Goal: Find specific page/section: Find specific page/section

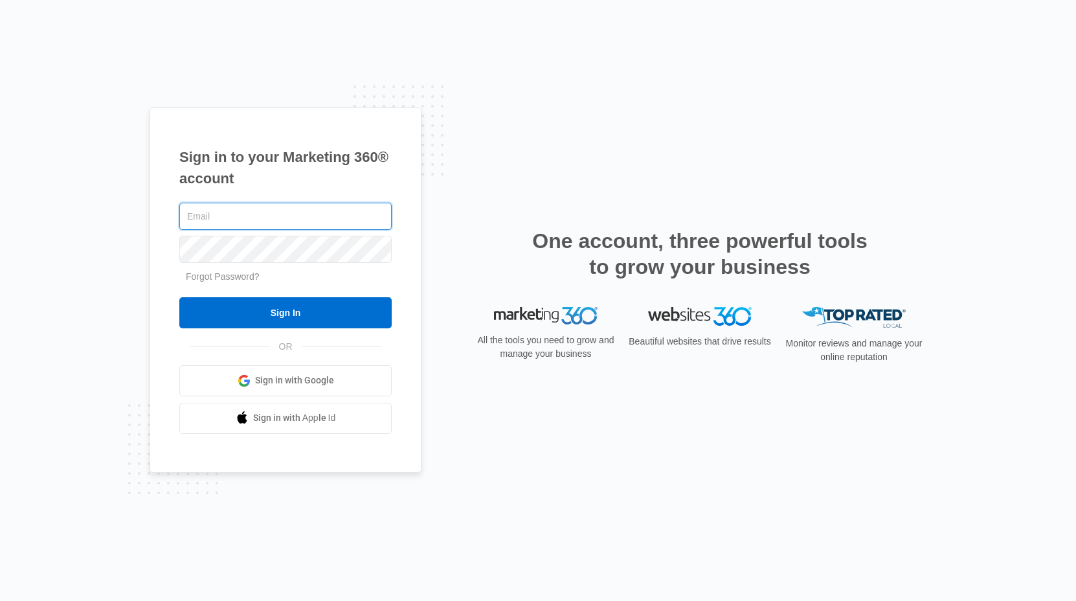
type input "[EMAIL_ADDRESS][DOMAIN_NAME]"
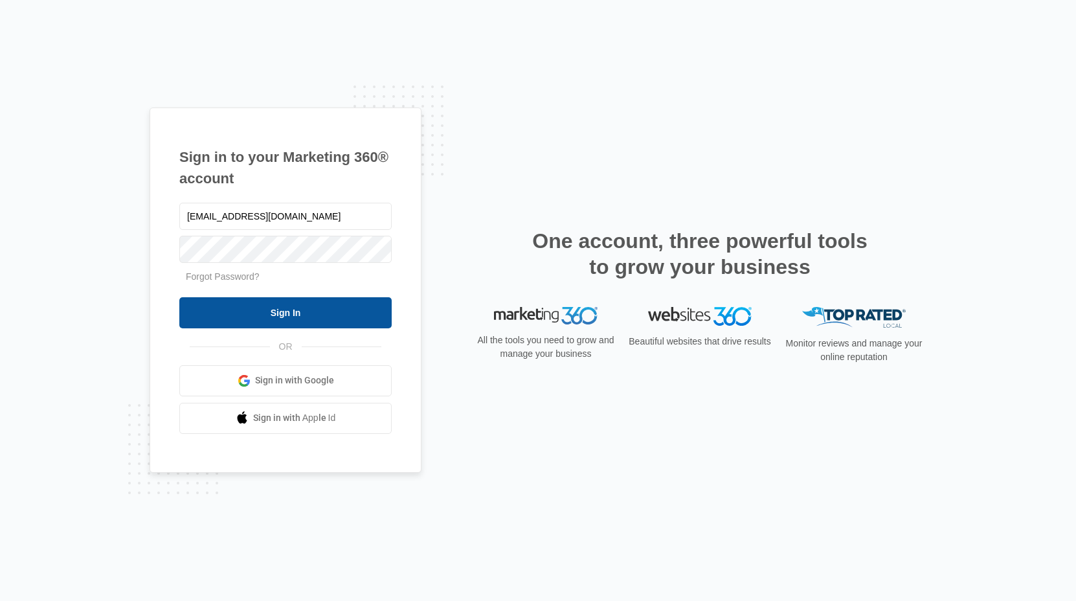
click at [295, 311] on input "Sign In" at bounding box center [285, 312] width 212 height 31
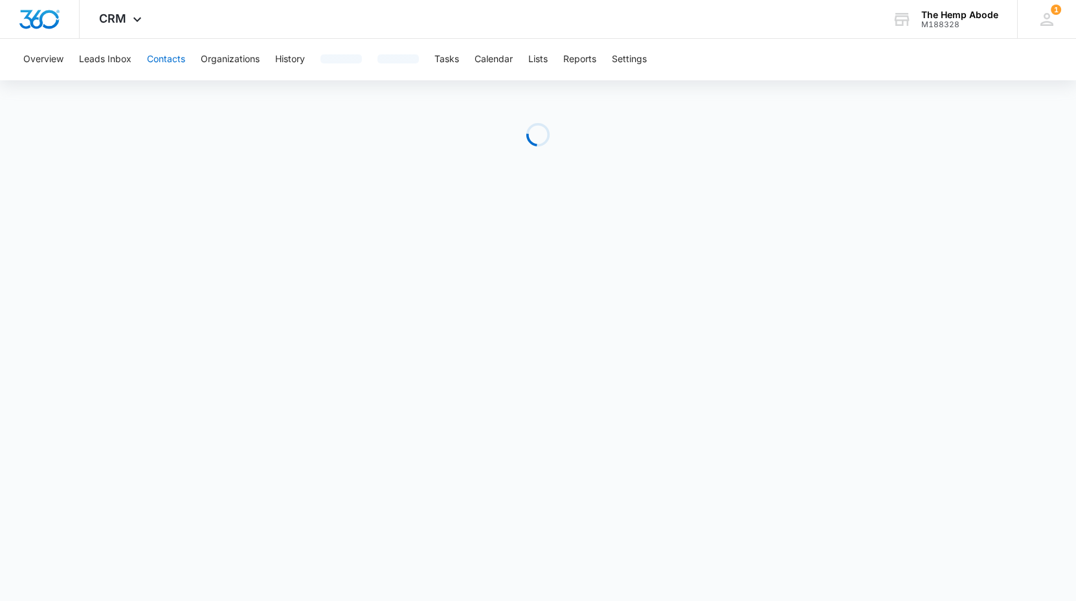
click at [163, 56] on button "Contacts" at bounding box center [166, 59] width 38 height 41
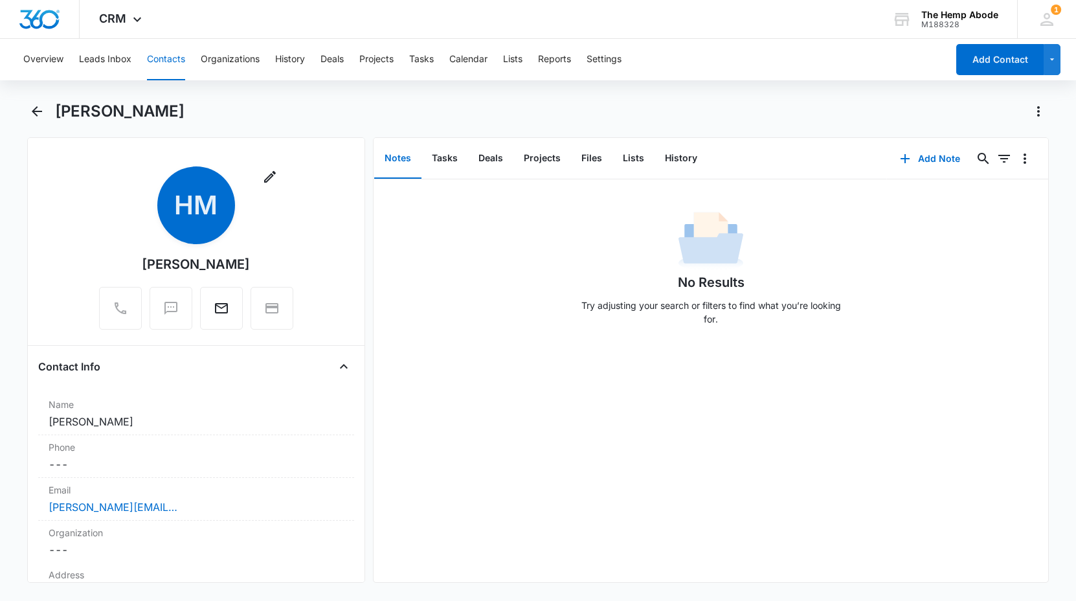
click at [159, 58] on button "Contacts" at bounding box center [166, 59] width 38 height 41
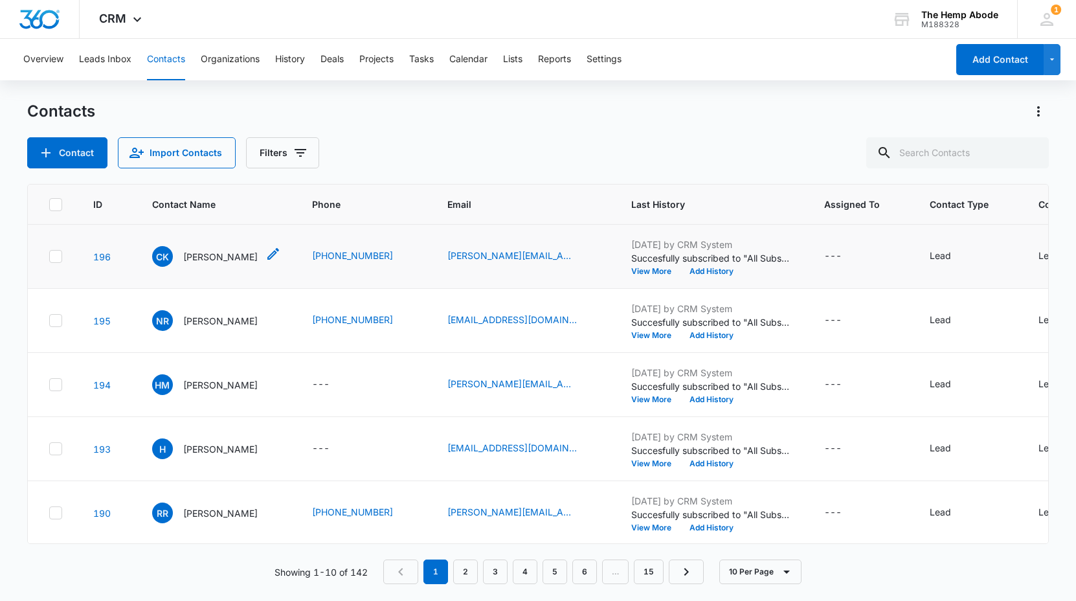
click at [207, 259] on p "[PERSON_NAME]" at bounding box center [220, 257] width 74 height 14
